Goal: Information Seeking & Learning: Learn about a topic

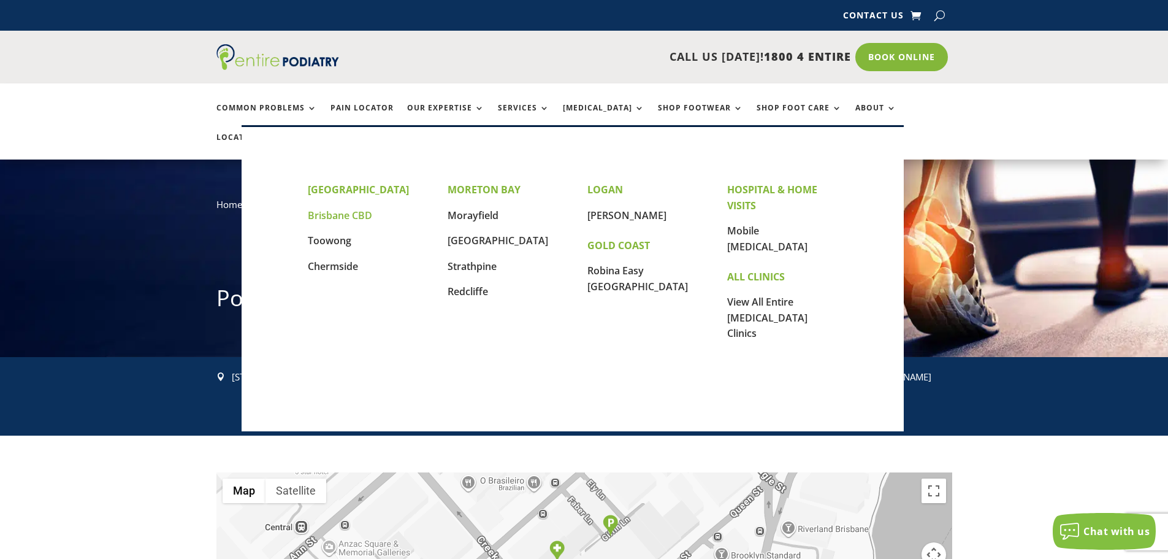
click at [337, 214] on link "Brisbane CBD" at bounding box center [340, 214] width 64 height 13
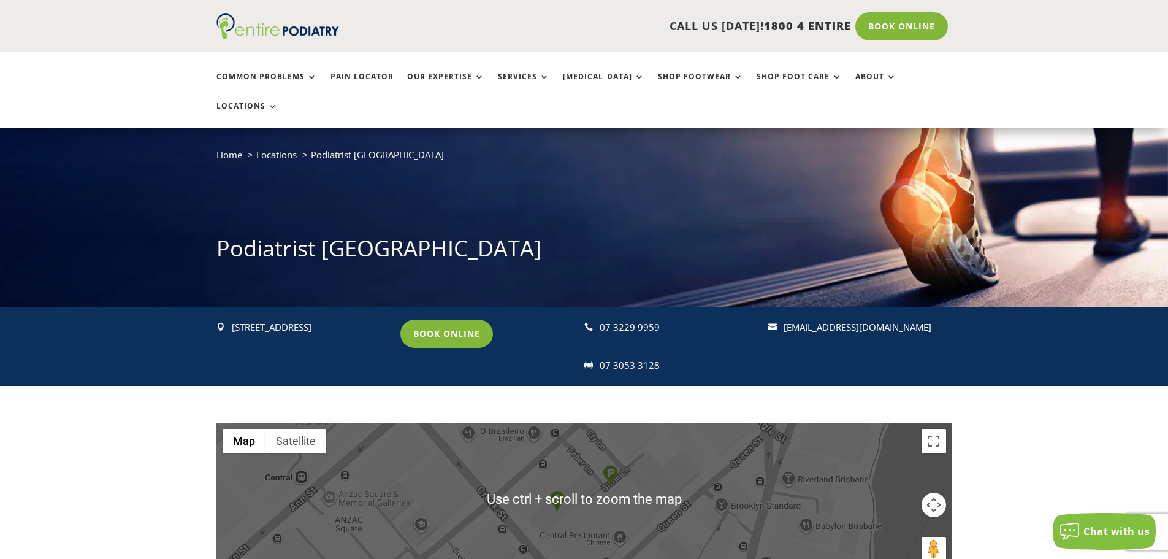
scroll to position [49, 0]
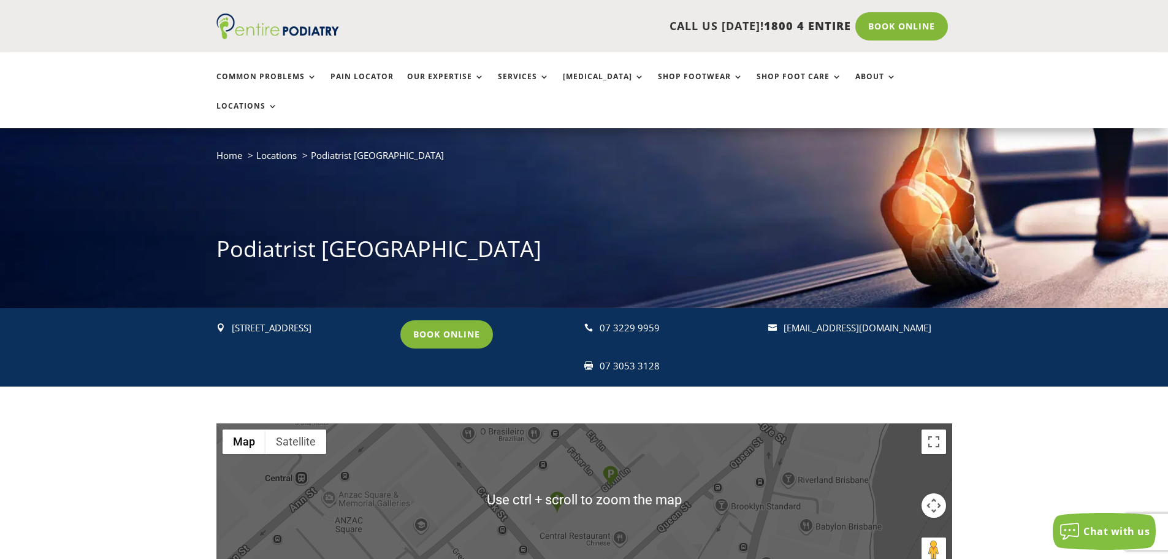
click at [932, 493] on button "Map camera controls" at bounding box center [934, 505] width 25 height 25
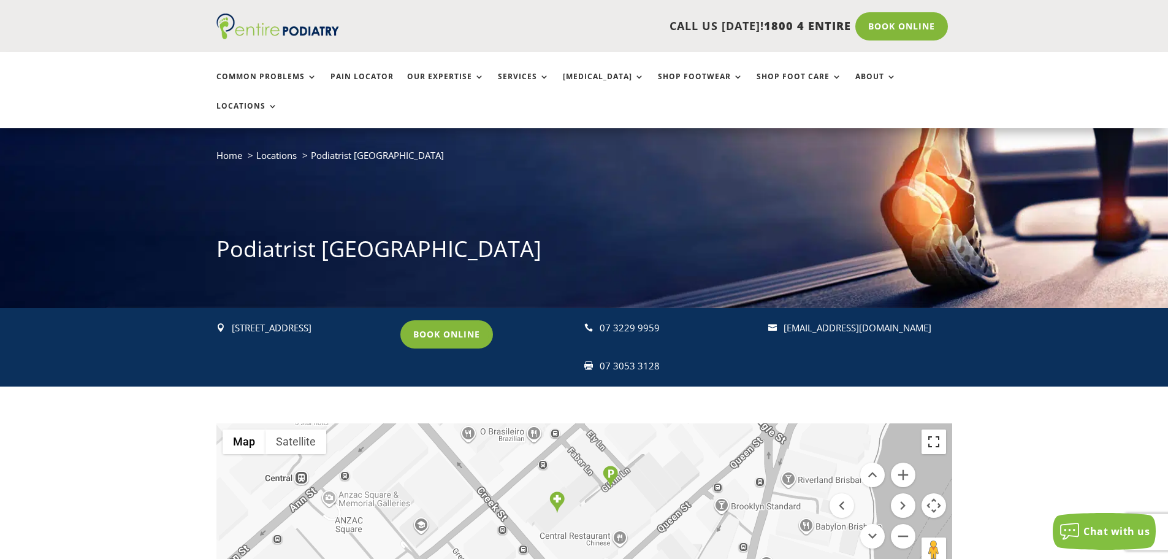
click at [939, 429] on button "Toggle fullscreen view" at bounding box center [934, 441] width 25 height 25
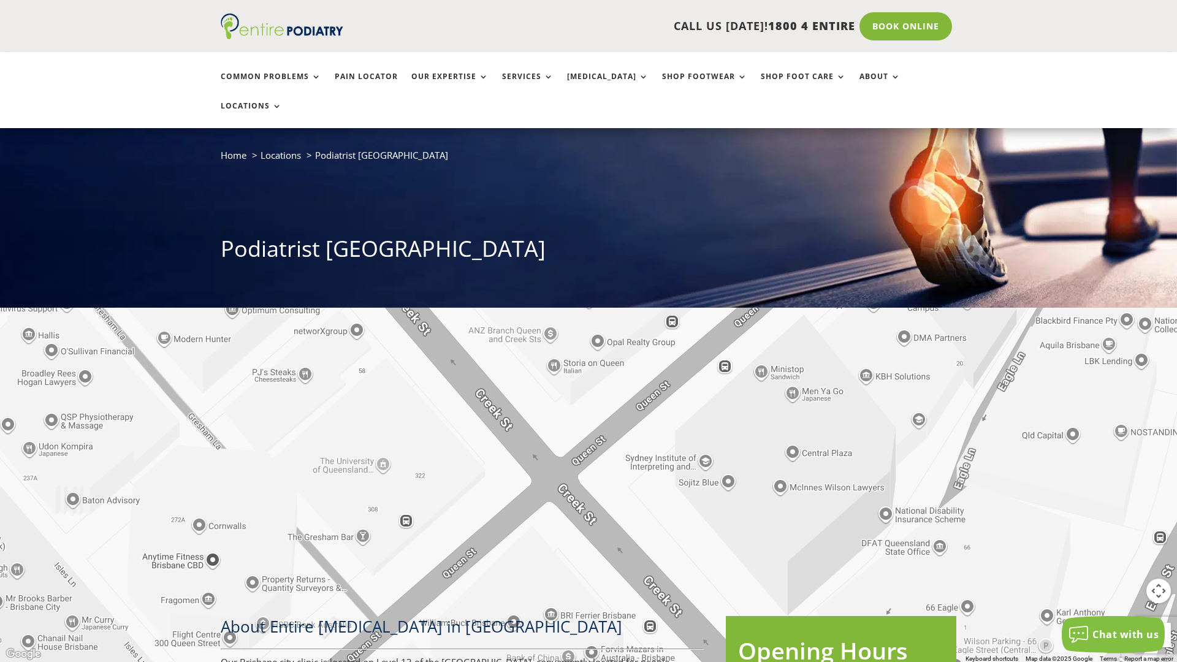
drag, startPoint x: 653, startPoint y: 481, endPoint x: 647, endPoint y: 220, distance: 261.3
click at [647, 220] on div at bounding box center [588, 331] width 1177 height 662
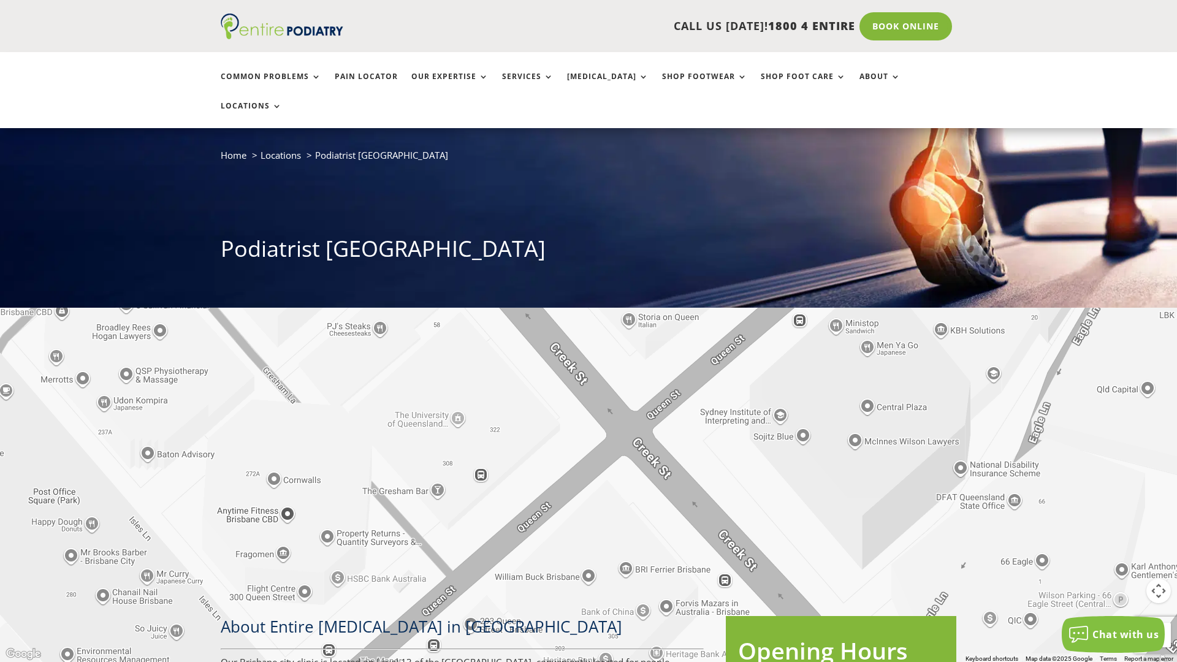
drag, startPoint x: 711, startPoint y: 508, endPoint x: 782, endPoint y: 457, distance: 87.6
click at [785, 462] on div at bounding box center [588, 331] width 1177 height 662
click at [1164, 21] on button "Toggle fullscreen view" at bounding box center [1159, 18] width 25 height 25
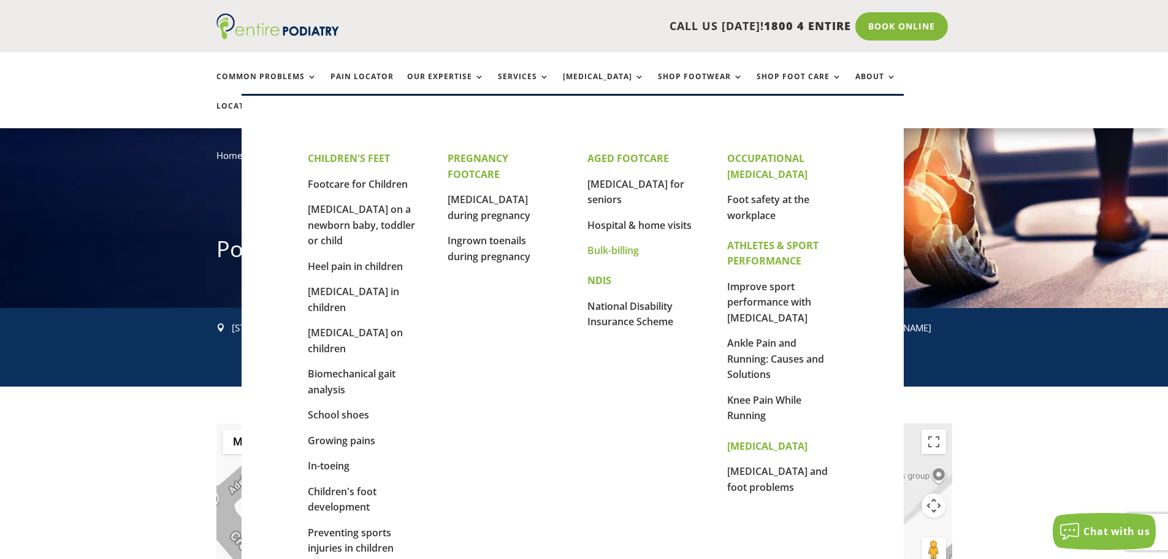
click at [610, 243] on link "Bulk-billing" at bounding box center [613, 249] width 52 height 13
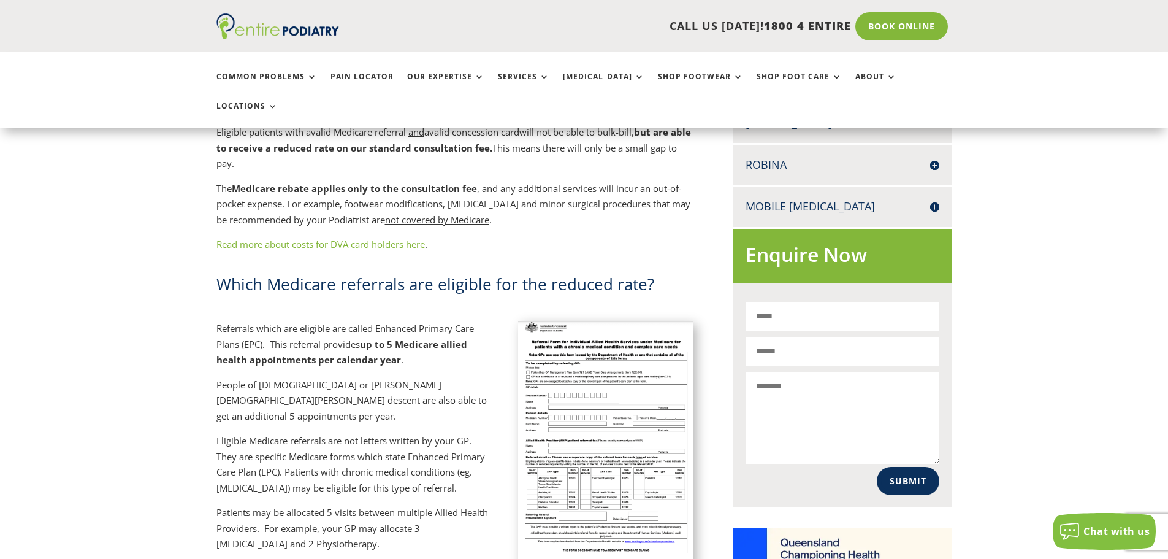
scroll to position [638, 0]
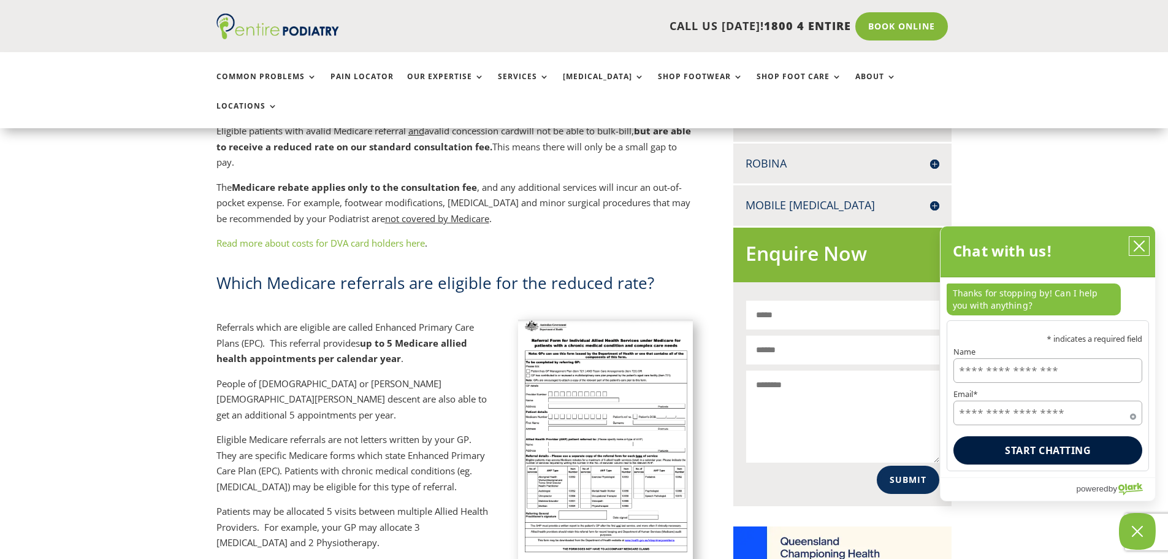
click at [1135, 246] on icon "close chatbox" at bounding box center [1139, 246] width 12 height 12
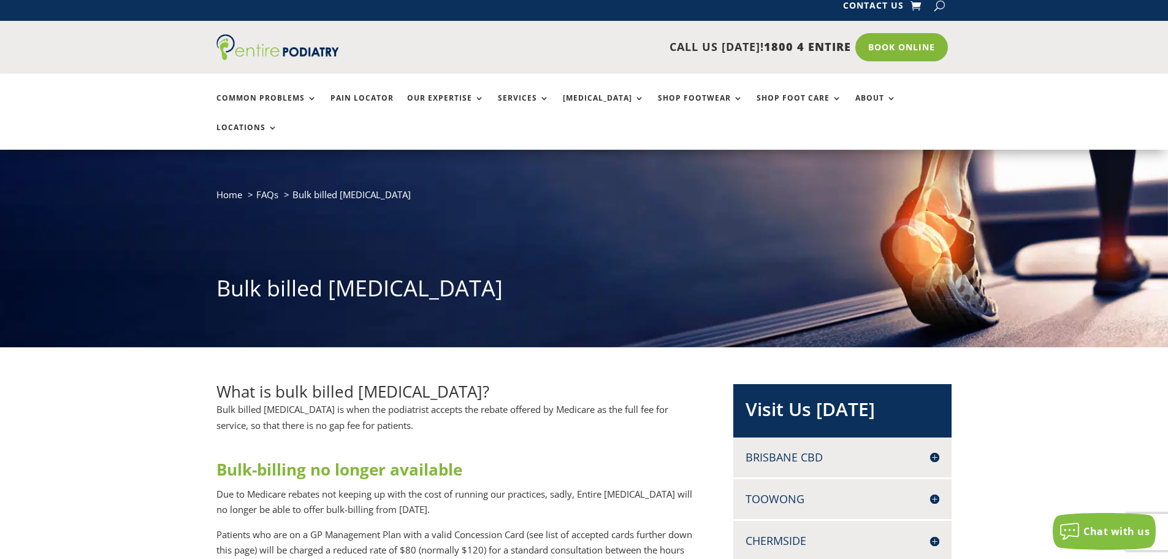
scroll to position [0, 0]
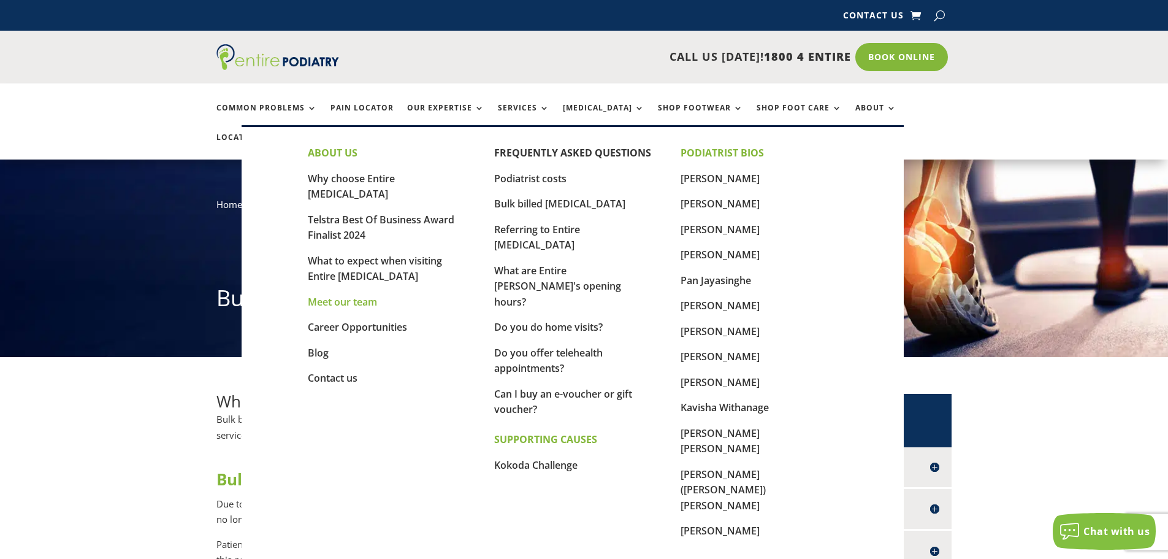
click at [343, 295] on link "Meet our team" at bounding box center [342, 301] width 69 height 13
